Goal: Ask a question

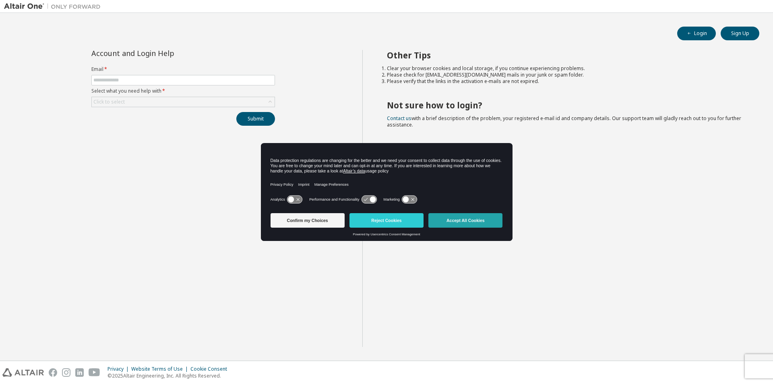
click at [463, 222] on button "Accept All Cookies" at bounding box center [466, 220] width 74 height 14
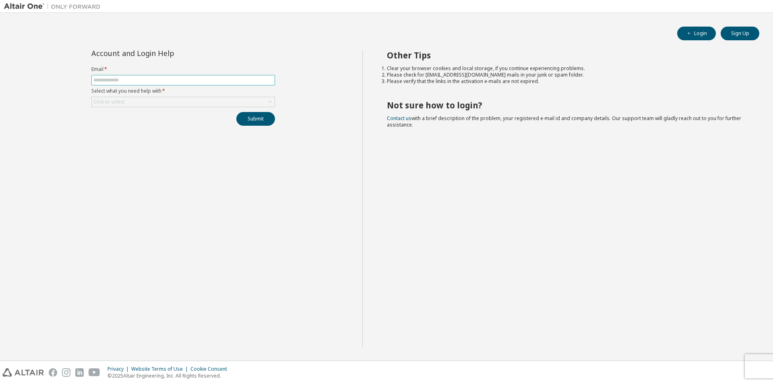
click at [174, 79] on input "text" at bounding box center [183, 80] width 180 height 6
click at [255, 101] on div "Click to select" at bounding box center [183, 102] width 183 height 10
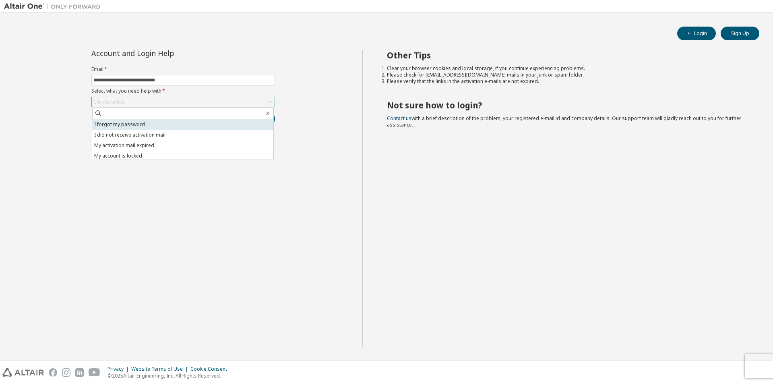
click at [139, 124] on li "I forgot my password" at bounding box center [182, 124] width 181 height 10
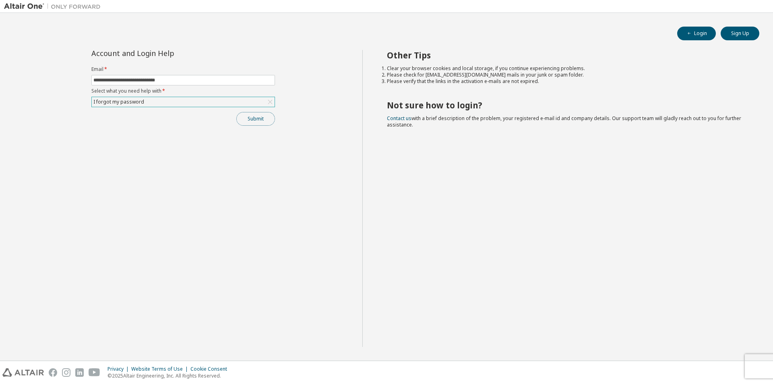
click at [260, 118] on button "Submit" at bounding box center [255, 119] width 39 height 14
click at [257, 120] on button "Submit" at bounding box center [255, 119] width 39 height 14
drag, startPoint x: 175, startPoint y: 78, endPoint x: 92, endPoint y: 79, distance: 82.6
click at [92, 79] on span "**********" at bounding box center [183, 80] width 184 height 10
type input "**********"
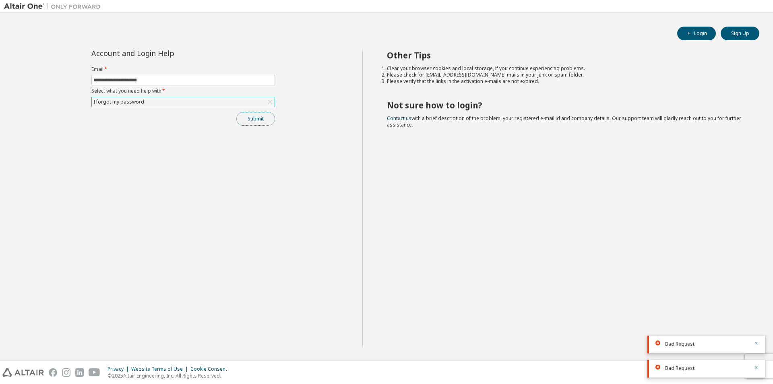
drag, startPoint x: 249, startPoint y: 118, endPoint x: 288, endPoint y: 125, distance: 40.1
click at [249, 118] on button "Submit" at bounding box center [255, 119] width 39 height 14
click at [758, 343] on icon "button" at bounding box center [756, 343] width 5 height 5
click at [758, 366] on icon "button" at bounding box center [756, 367] width 3 height 3
click at [259, 118] on button "Submit" at bounding box center [255, 119] width 39 height 14
